Goal: Task Accomplishment & Management: Complete application form

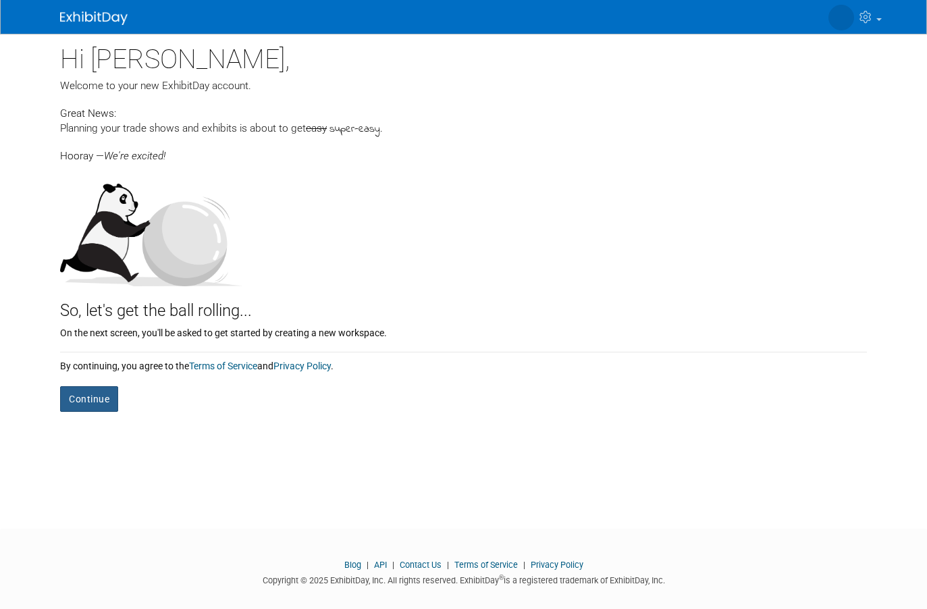
click at [77, 392] on button "Continue" at bounding box center [89, 399] width 58 height 26
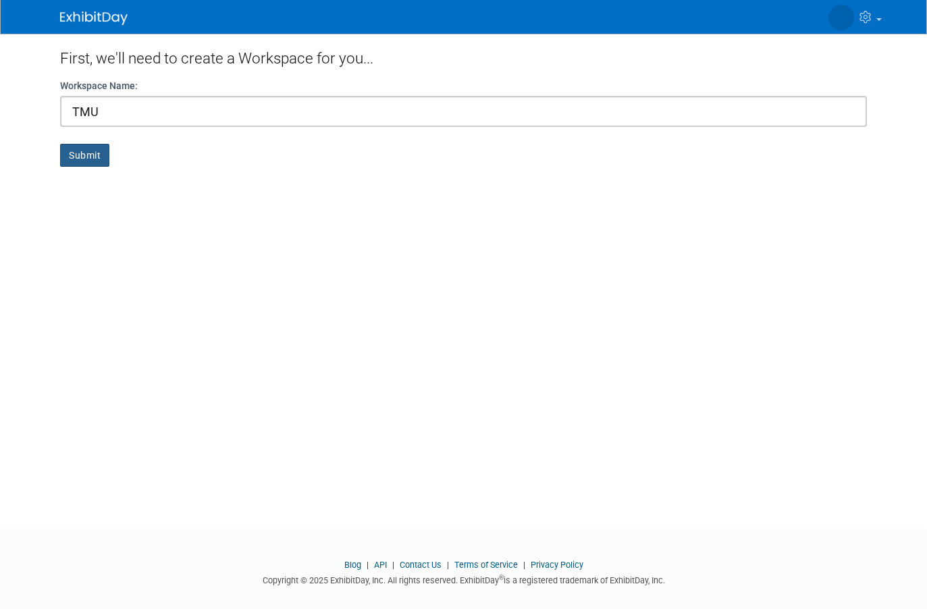
type input "TMU"
click at [82, 153] on button "Submit" at bounding box center [84, 155] width 49 height 23
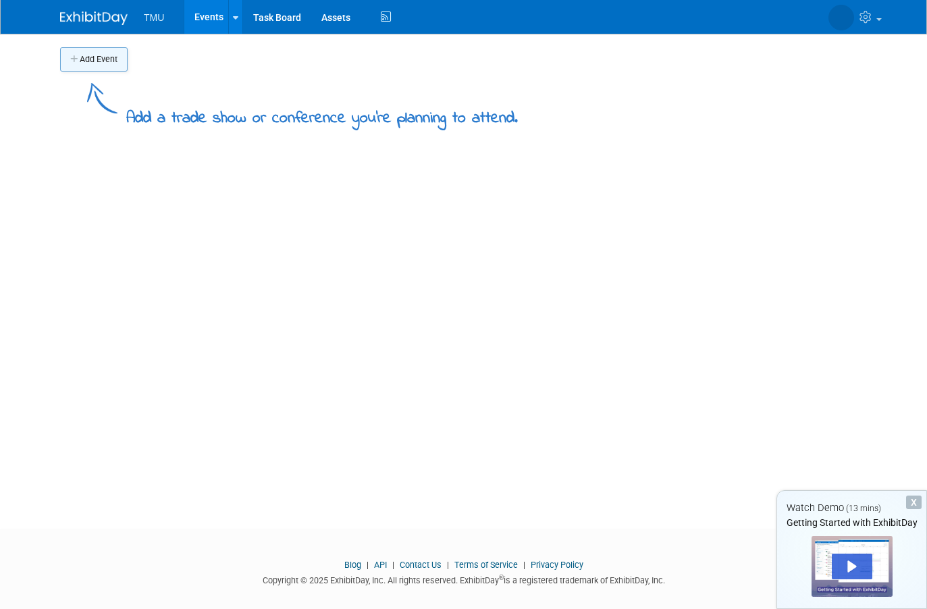
click at [112, 65] on button "Add Event" at bounding box center [94, 59] width 68 height 24
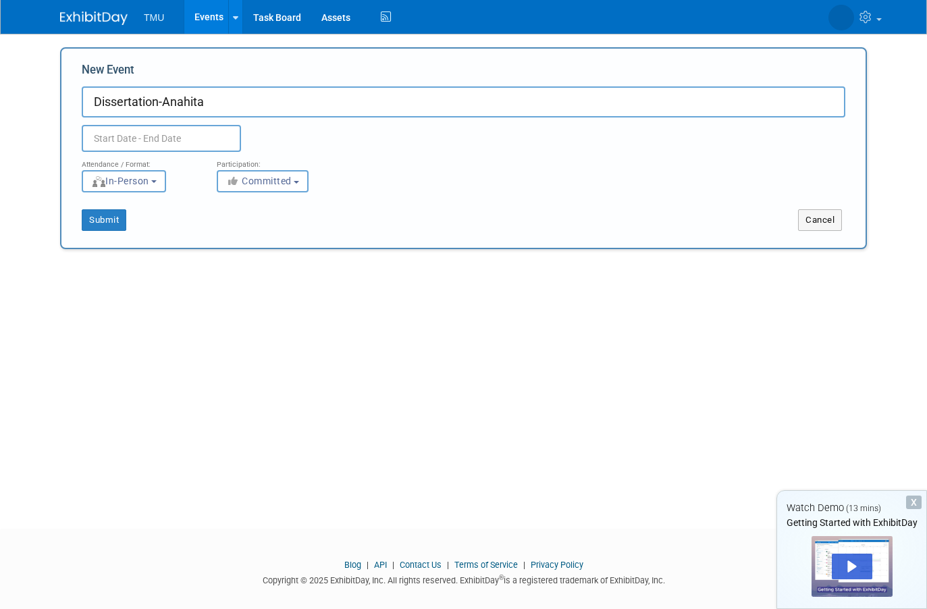
type input "Dissertation-Anahita"
click at [347, 159] on div "Attendance / Format: <img src="https://www.exhibitday.com/Images/Format-InPerso…" at bounding box center [464, 172] width 784 height 41
click at [149, 180] on span "In-Person" at bounding box center [120, 181] width 58 height 11
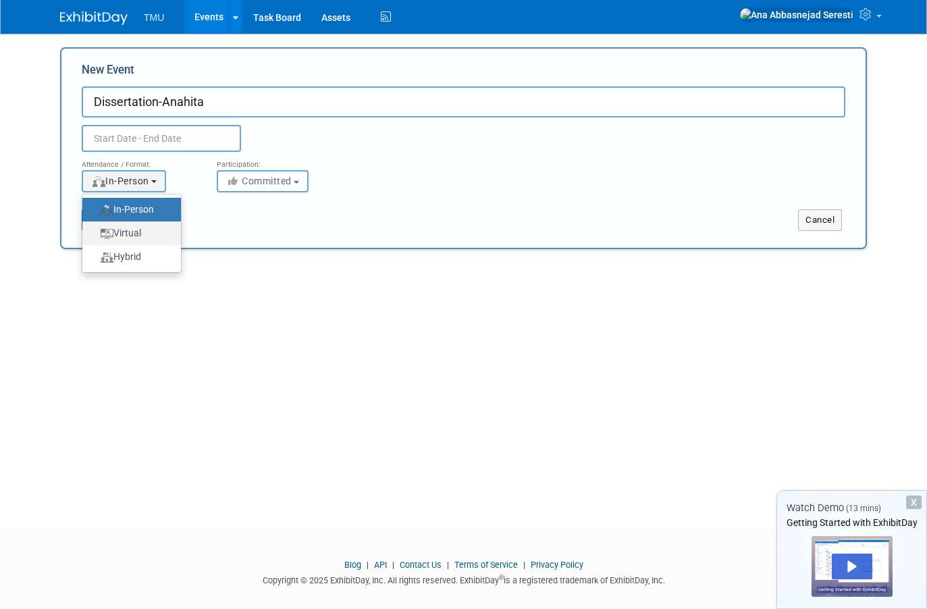
click at [154, 230] on label "Virtual" at bounding box center [128, 233] width 78 height 18
click at [95, 230] on input "Virtual" at bounding box center [90, 233] width 9 height 9
radio input "true"
select select "2"
radio input "false"
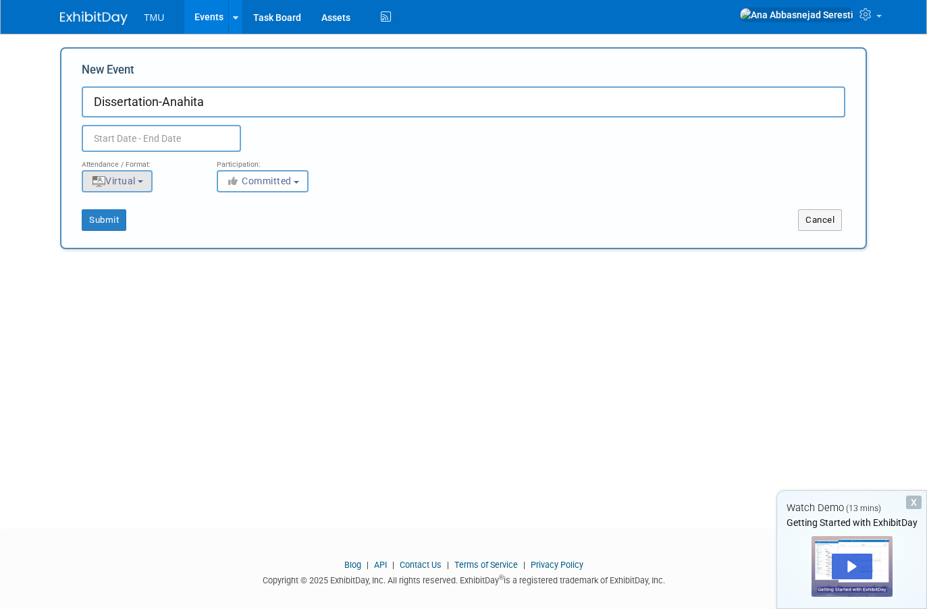
click at [152, 181] on button "Virtual" at bounding box center [117, 181] width 71 height 22
click at [157, 250] on label "Hybrid" at bounding box center [128, 257] width 78 height 18
click at [95, 253] on input "Hybrid" at bounding box center [90, 257] width 9 height 9
select select "3"
click at [301, 183] on button "Committed" at bounding box center [263, 181] width 92 height 22
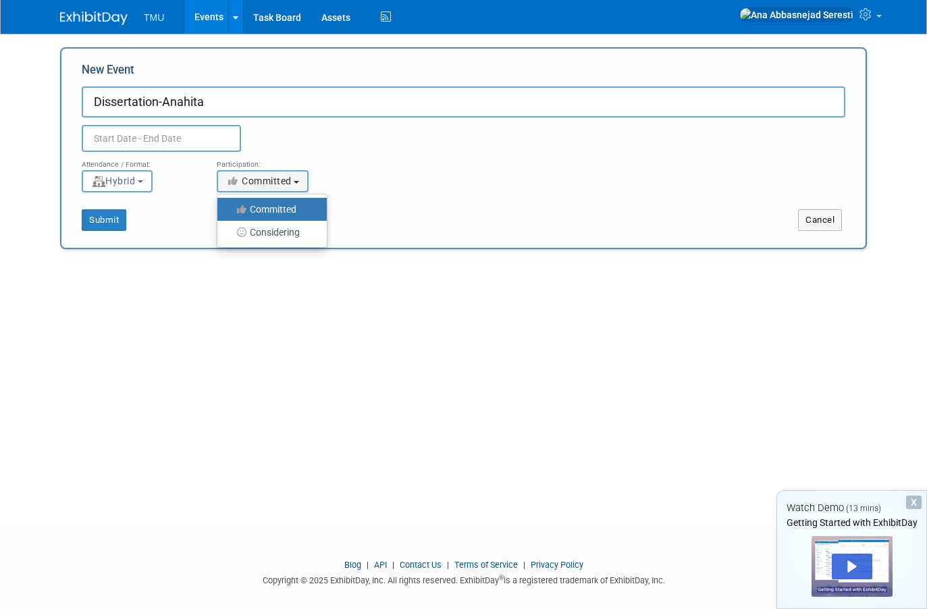
click at [349, 187] on div "Attendance / Format: <img src="https://www.exhibitday.com/Images/Format-InPerso…" at bounding box center [464, 172] width 784 height 41
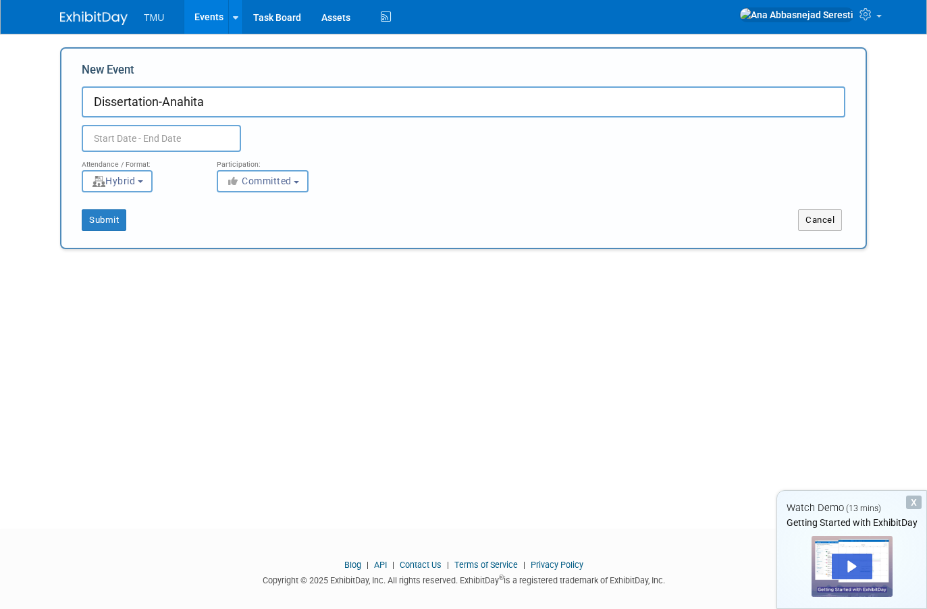
click at [189, 135] on input "text" at bounding box center [161, 138] width 159 height 27
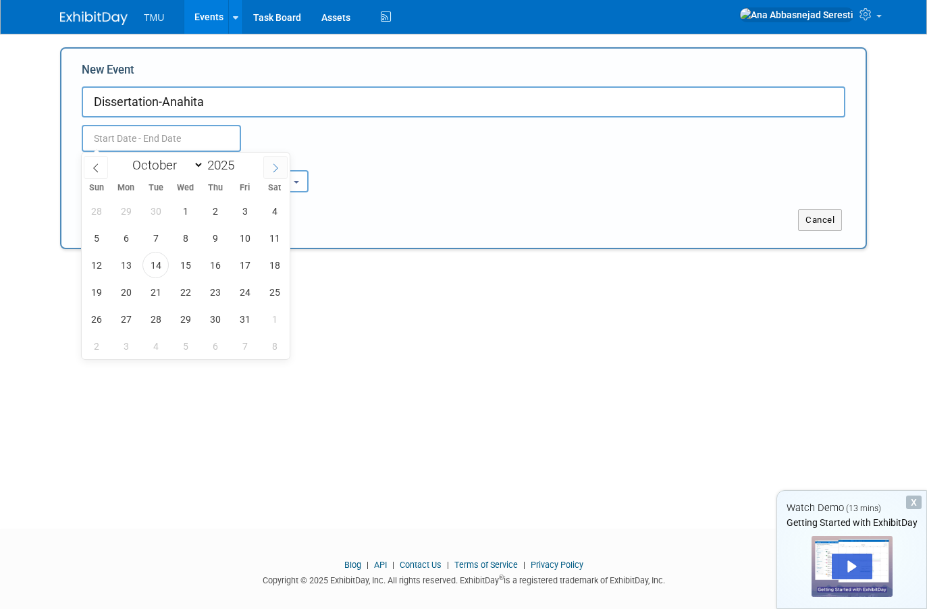
click at [280, 170] on icon at bounding box center [275, 167] width 9 height 9
select select "10"
click at [123, 293] on span "17" at bounding box center [126, 292] width 26 height 26
click at [248, 285] on span "21" at bounding box center [245, 292] width 26 height 26
type input "Nov 17, 2025 to Nov 21, 2025"
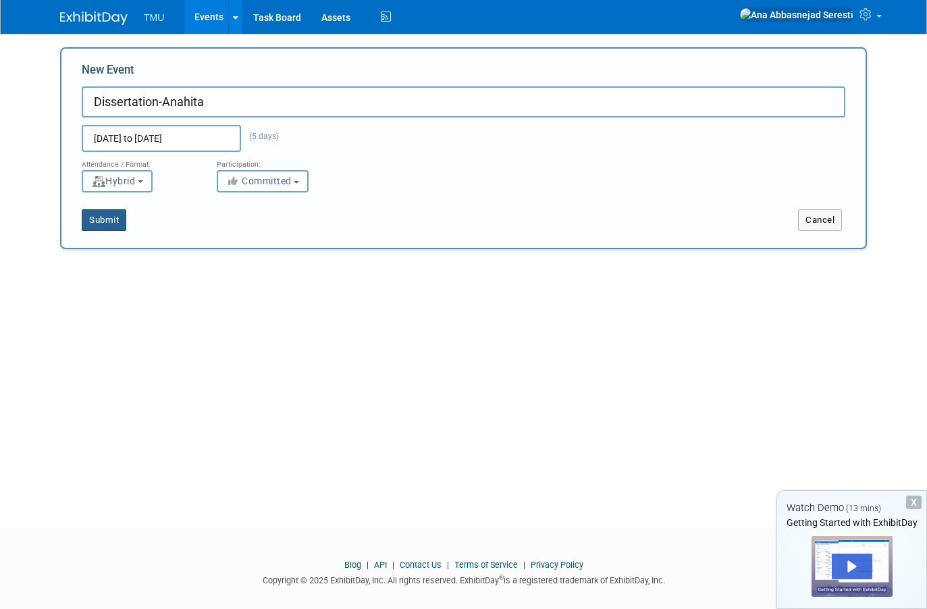
click at [105, 220] on button "Submit" at bounding box center [104, 220] width 45 height 22
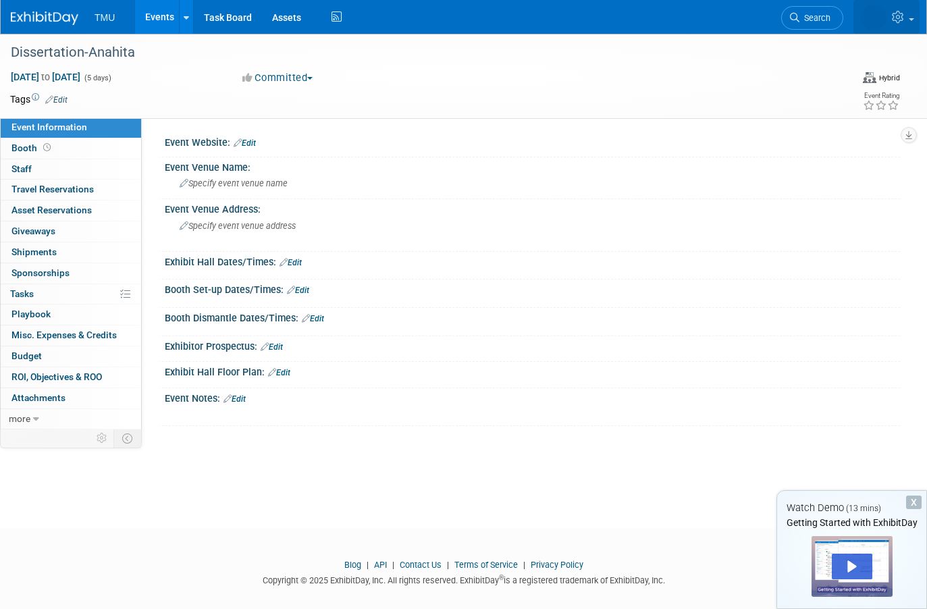
click at [899, 22] on icon at bounding box center [900, 17] width 16 height 12
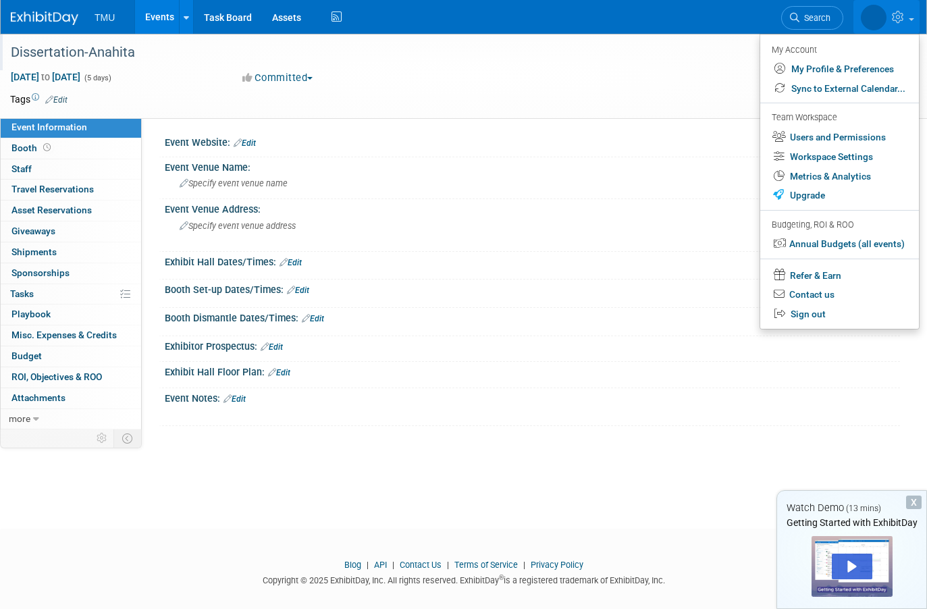
click at [668, 66] on div "Dissertation-Anahita" at bounding box center [417, 52] width 835 height 36
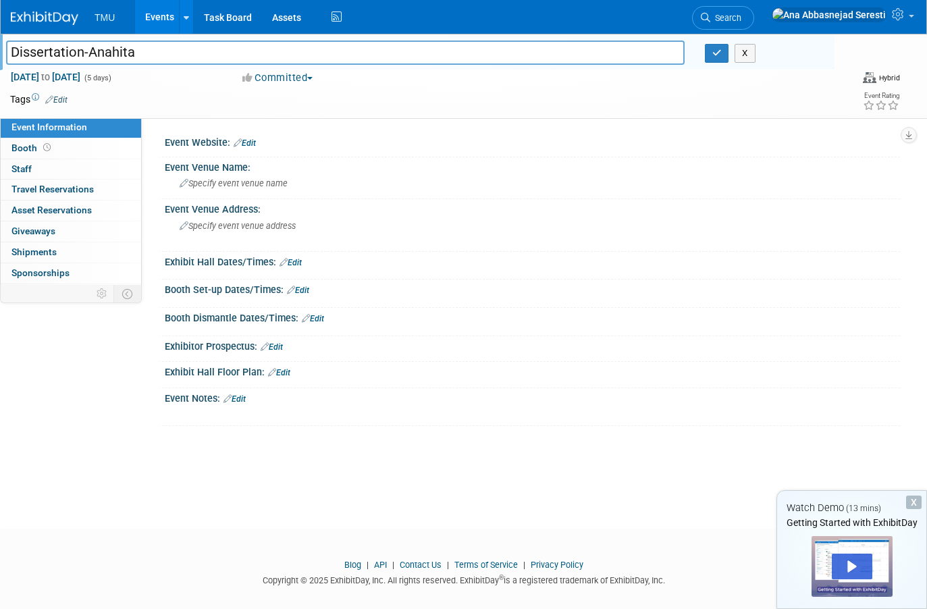
click at [757, 57] on div "X" at bounding box center [765, 53] width 120 height 19
click at [752, 54] on button "X" at bounding box center [745, 53] width 21 height 19
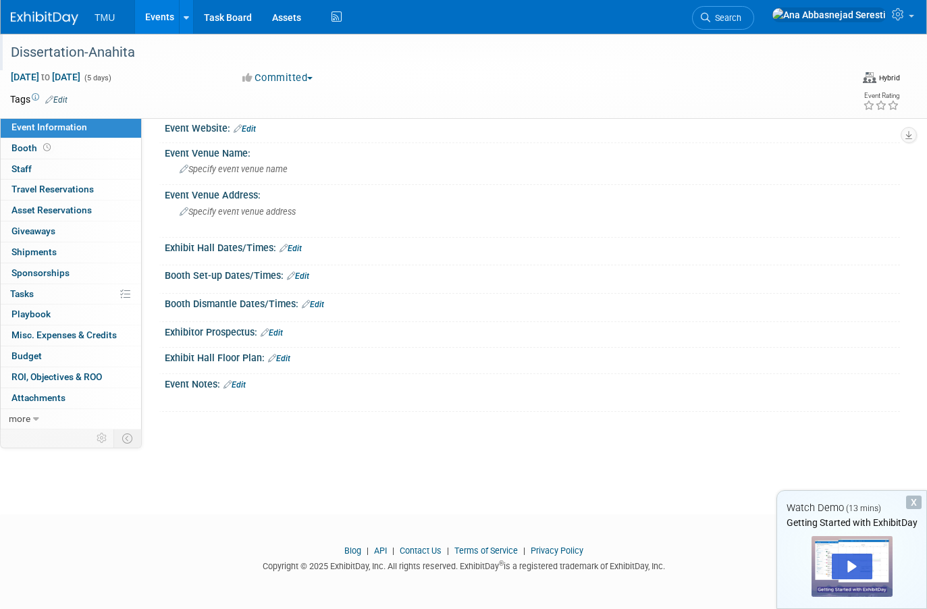
scroll to position [14, 0]
click at [913, 509] on div "Watch Demo (13 mins)" at bounding box center [851, 508] width 149 height 14
click at [914, 491] on div "X Watch Demo (13 mins) Getting Started with ExhibitDay" at bounding box center [852, 549] width 151 height 119
click at [914, 497] on div "X" at bounding box center [914, 503] width 16 height 14
